Goal: Check status

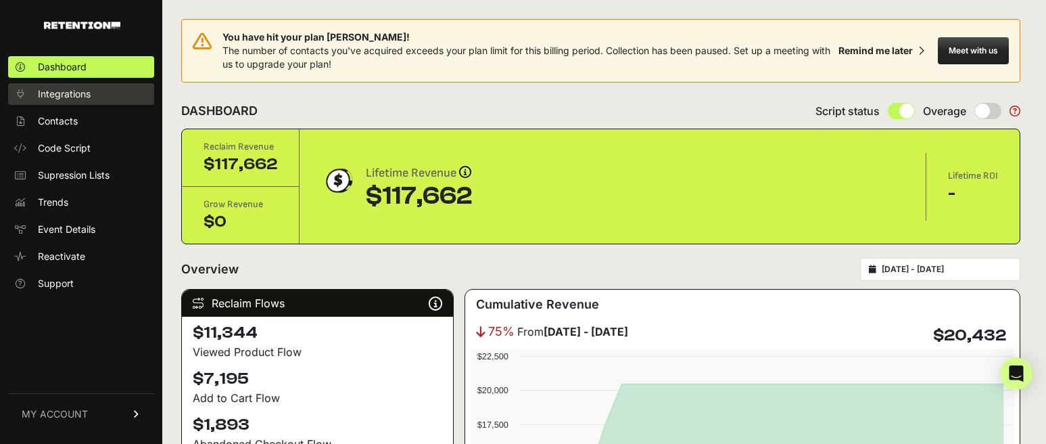
click at [61, 100] on span "Integrations" at bounding box center [64, 94] width 53 height 14
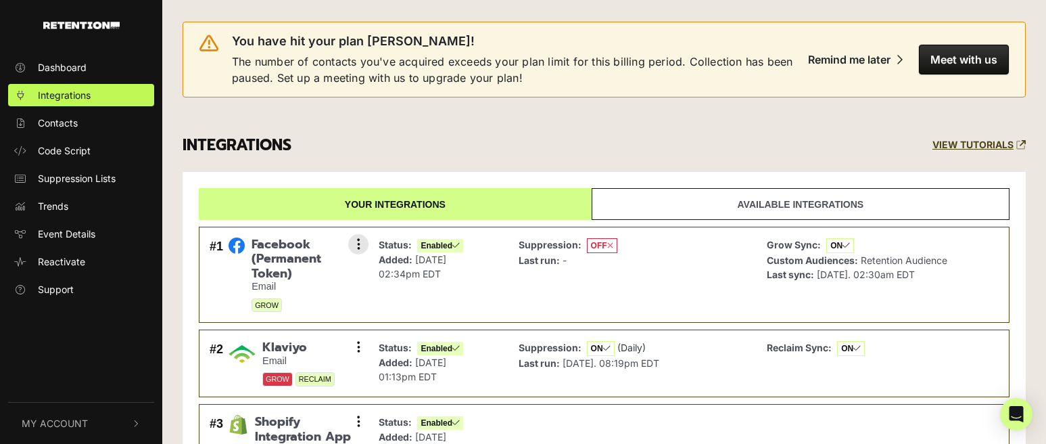
click at [655, 287] on div "Suppression: OFF Last run: -" at bounding box center [633, 275] width 242 height 82
click at [659, 277] on div "Suppression: OFF Last run: -" at bounding box center [633, 275] width 242 height 82
click at [359, 240] on icon at bounding box center [358, 244] width 3 height 14
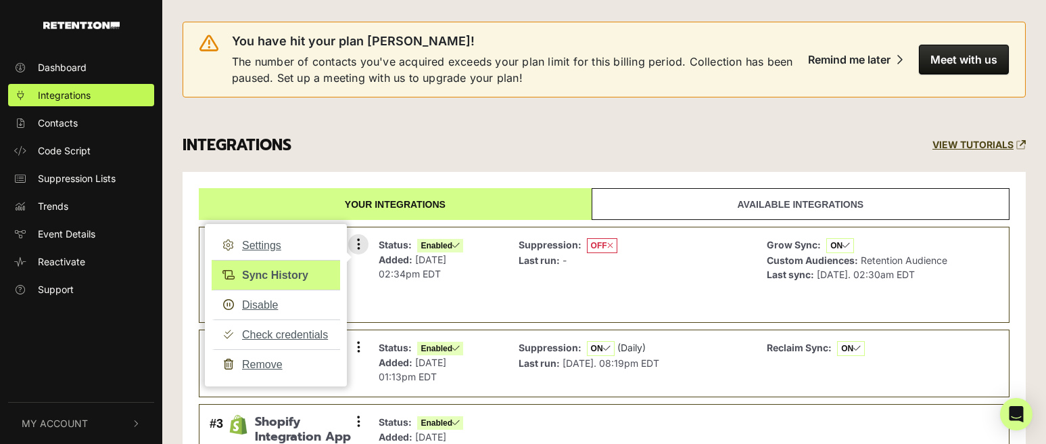
click at [285, 270] on link "Sync History" at bounding box center [276, 275] width 128 height 30
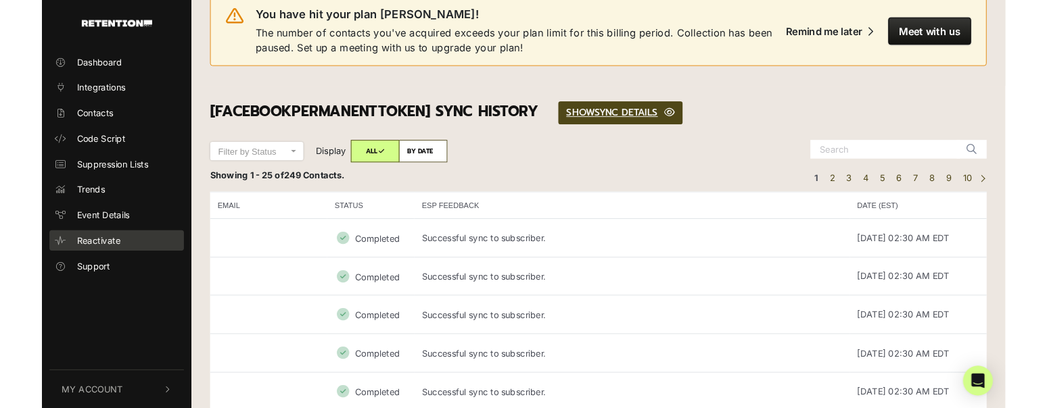
scroll to position [26, 0]
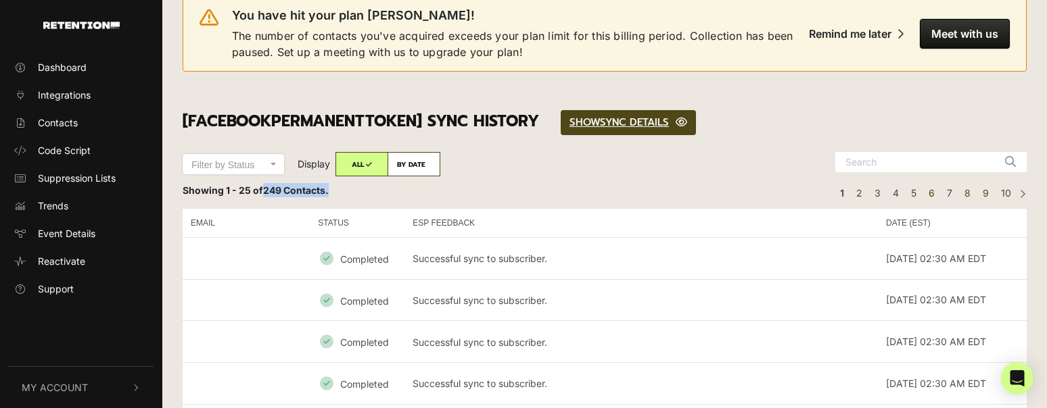
drag, startPoint x: 266, startPoint y: 187, endPoint x: 329, endPoint y: 198, distance: 64.6
click at [329, 198] on div "Showing 1 - 25 of 249 Contacts. ← Previous 1 2 3 4 5 6 7 8 9 10 Next →" at bounding box center [604, 193] width 864 height 20
click at [323, 197] on div "Showing 1 - 25 of 249 Contacts. ← Previous 1 2 3 4 5 6 7 8 9 10 Next →" at bounding box center [604, 193] width 864 height 20
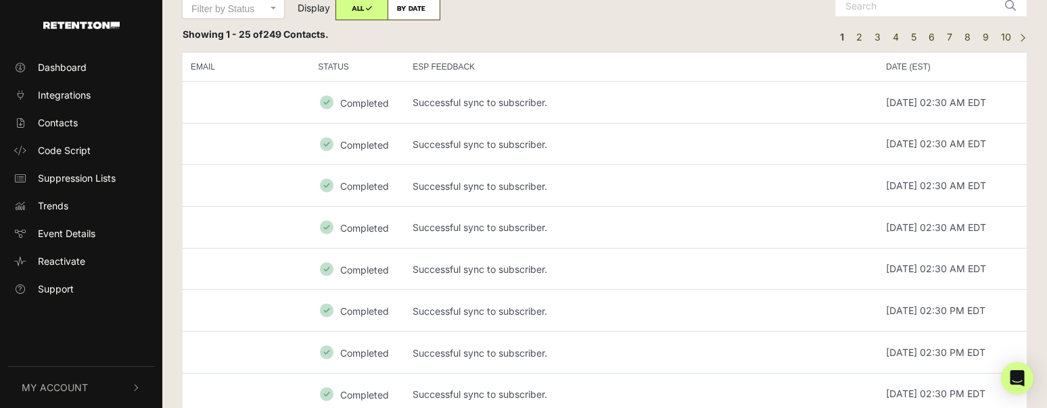
scroll to position [268, 0]
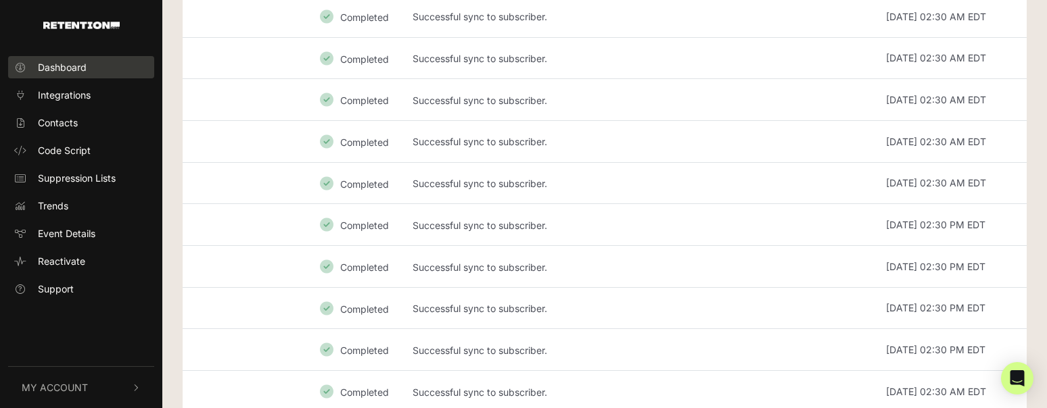
click at [60, 75] on link "Dashboard" at bounding box center [81, 67] width 146 height 22
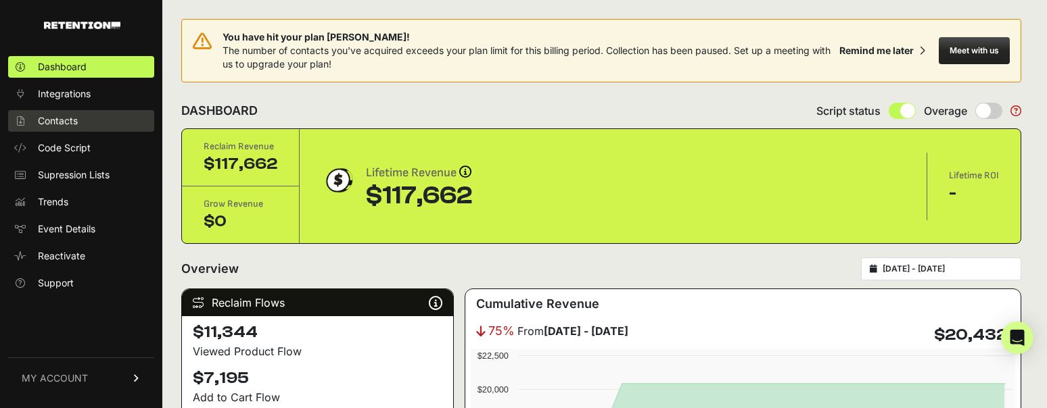
click at [83, 126] on link "Contacts" at bounding box center [81, 121] width 146 height 22
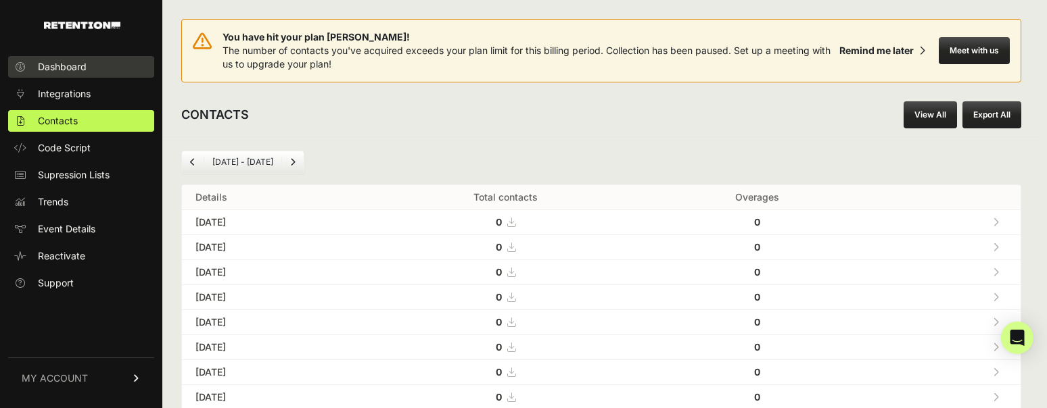
click at [115, 66] on link "Dashboard" at bounding box center [81, 67] width 146 height 22
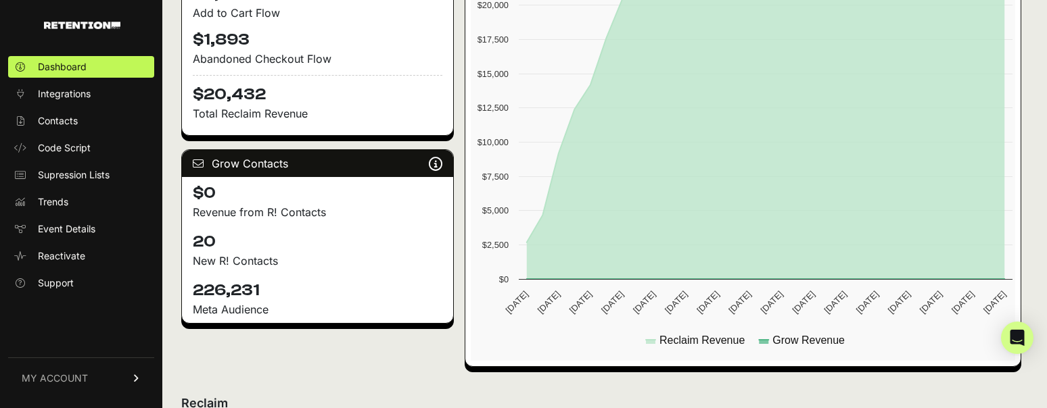
scroll to position [411, 0]
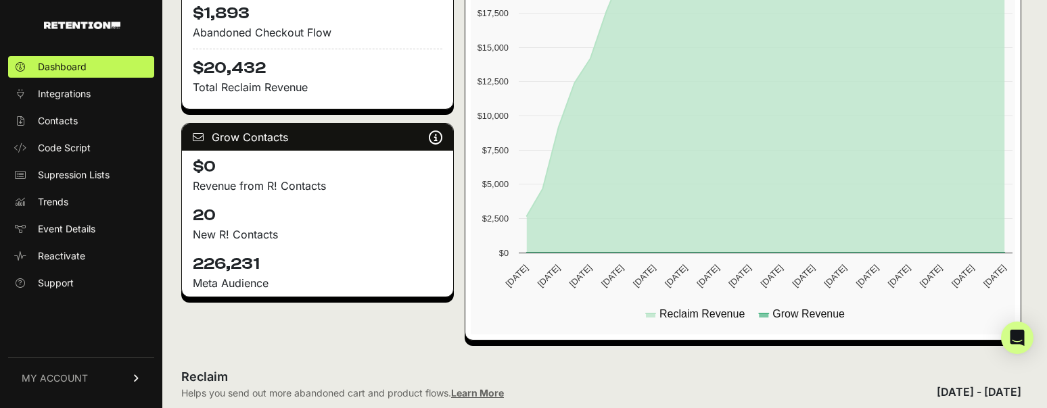
drag, startPoint x: 285, startPoint y: 278, endPoint x: 190, endPoint y: 264, distance: 95.6
click at [190, 264] on div "226,231 Meta Audience" at bounding box center [317, 272] width 271 height 49
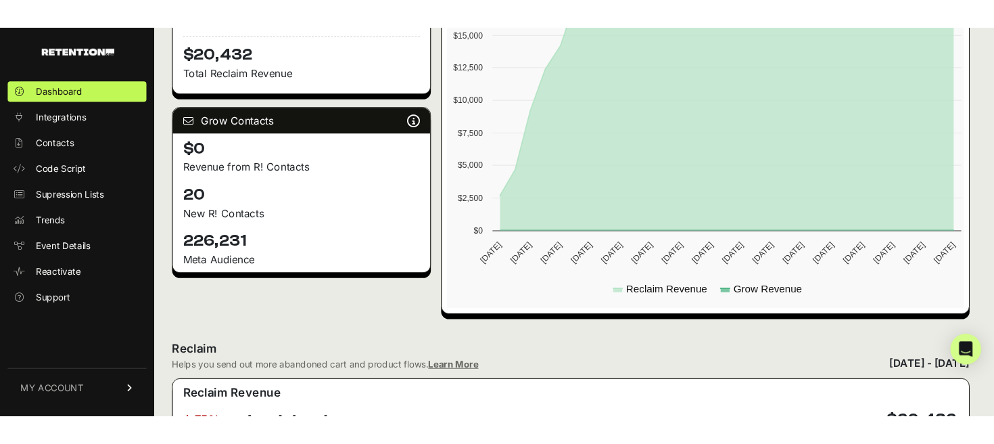
scroll to position [451, 0]
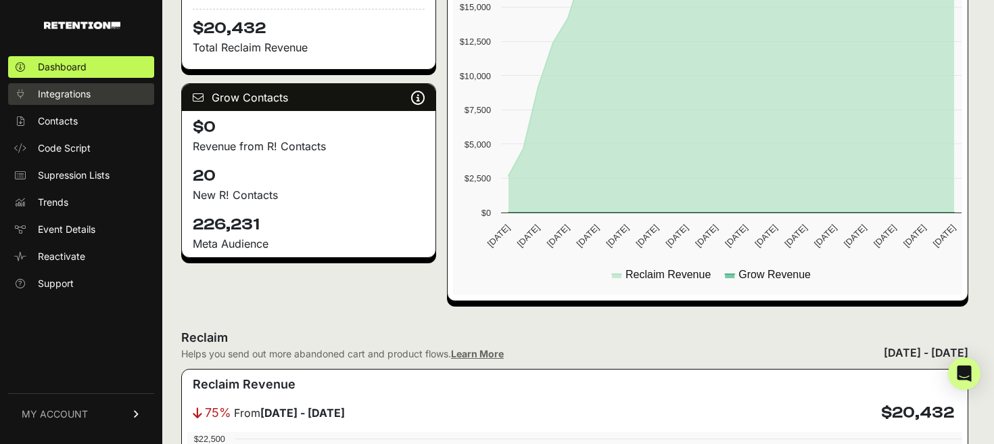
click at [58, 90] on span "Integrations" at bounding box center [64, 94] width 53 height 14
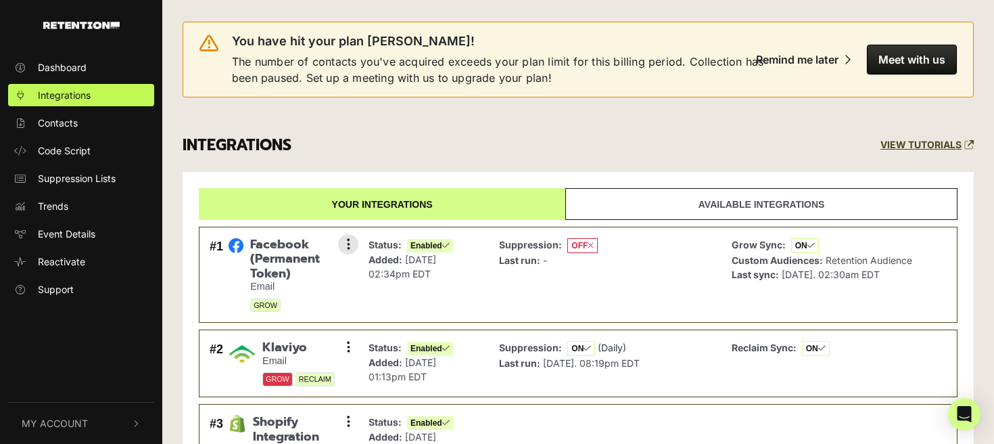
click at [684, 286] on div "Suppression: OFF Last run: -" at bounding box center [604, 275] width 225 height 82
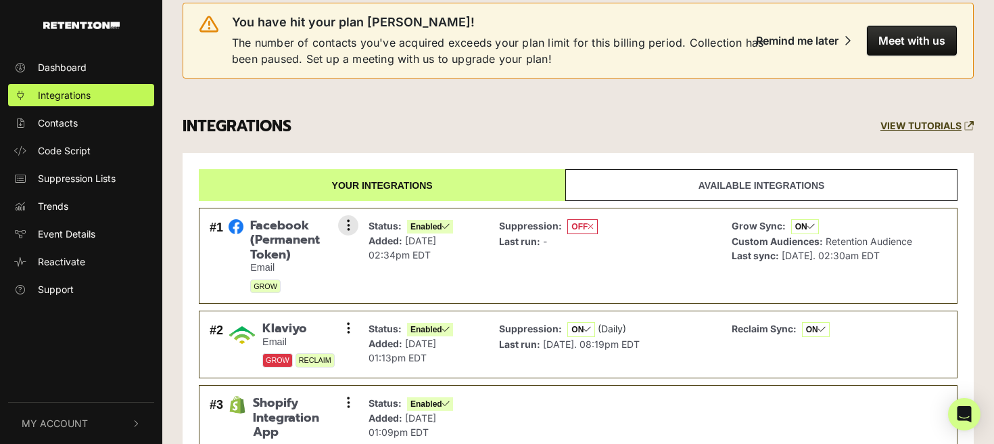
scroll to position [20, 0]
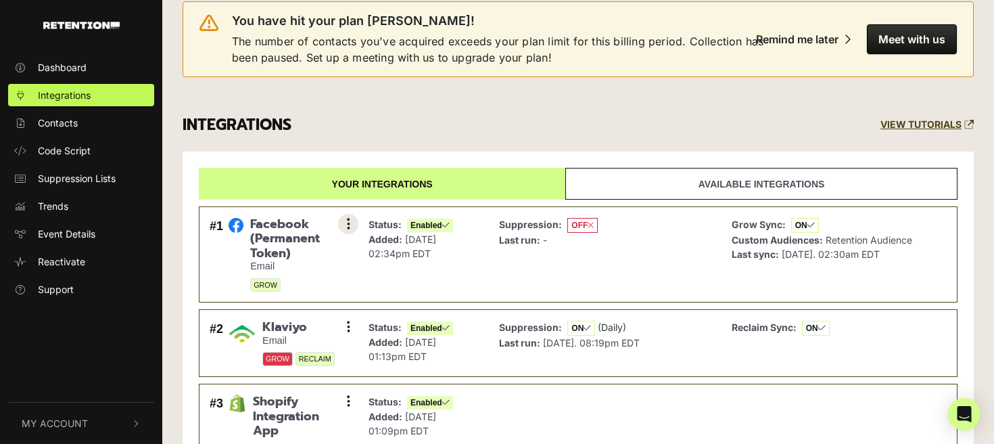
click at [350, 220] on button at bounding box center [348, 224] width 20 height 20
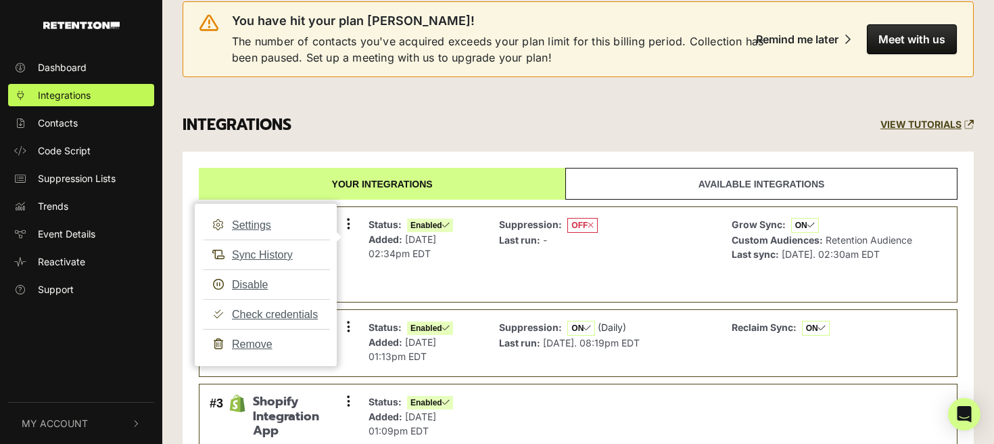
click at [387, 97] on div "You have hit your plan [PERSON_NAME]! The number of contacts you've acquired ex…" at bounding box center [578, 39] width 834 height 119
